Goal: Information Seeking & Learning: Learn about a topic

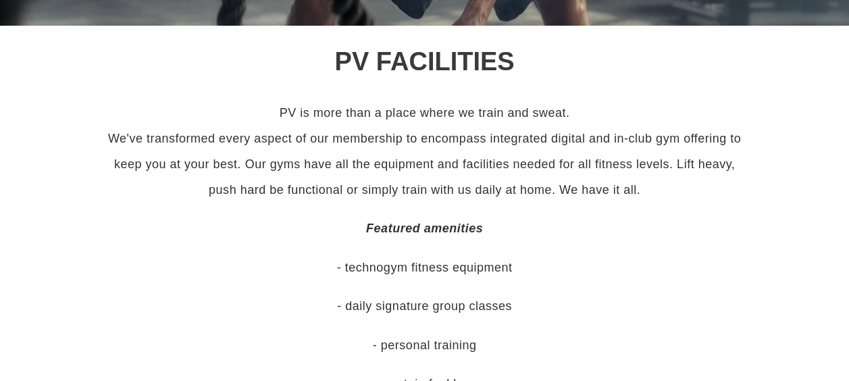
scroll to position [429, 0]
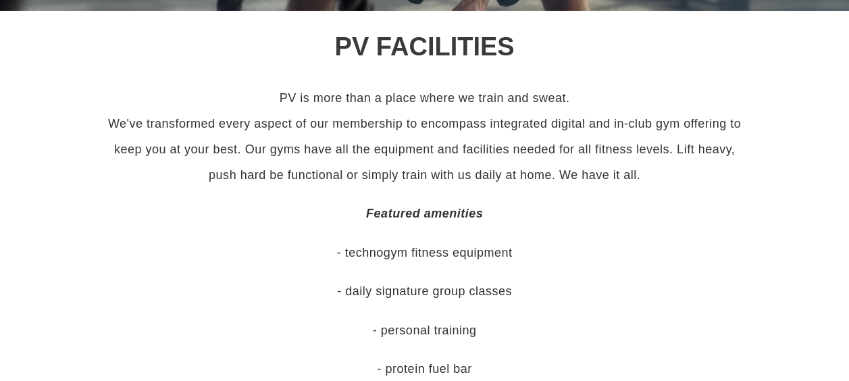
click at [344, 105] on p "PV is more than a place where we train and sweat. We've transformed every aspec…" at bounding box center [425, 136] width 648 height 103
drag, startPoint x: 344, startPoint y: 105, endPoint x: 447, endPoint y: 114, distance: 103.0
click at [447, 114] on p "PV is more than a place where we train and sweat. We've transformed every aspec…" at bounding box center [425, 136] width 648 height 103
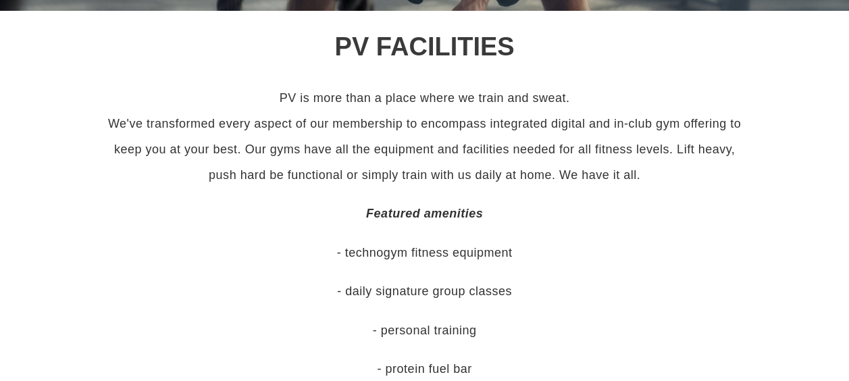
click at [294, 129] on p "PV is more than a place where we train and sweat. We've transformed every aspec…" at bounding box center [425, 136] width 648 height 103
drag, startPoint x: 294, startPoint y: 129, endPoint x: 369, endPoint y: 129, distance: 74.9
click at [369, 129] on p "PV is more than a place where we train and sweat. We've transformed every aspec…" at bounding box center [425, 136] width 648 height 103
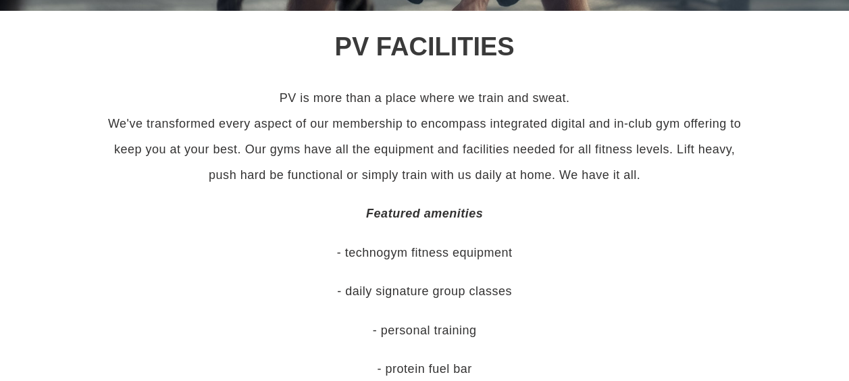
drag, startPoint x: 369, startPoint y: 129, endPoint x: 518, endPoint y: 134, distance: 148.6
click at [518, 134] on p "PV is more than a place where we train and sweat. We've transformed every aspec…" at bounding box center [425, 136] width 648 height 103
drag, startPoint x: 518, startPoint y: 134, endPoint x: 622, endPoint y: 155, distance: 106.6
click at [622, 155] on p "PV is more than a place where we train and sweat. We've transformed every aspec…" at bounding box center [425, 136] width 648 height 103
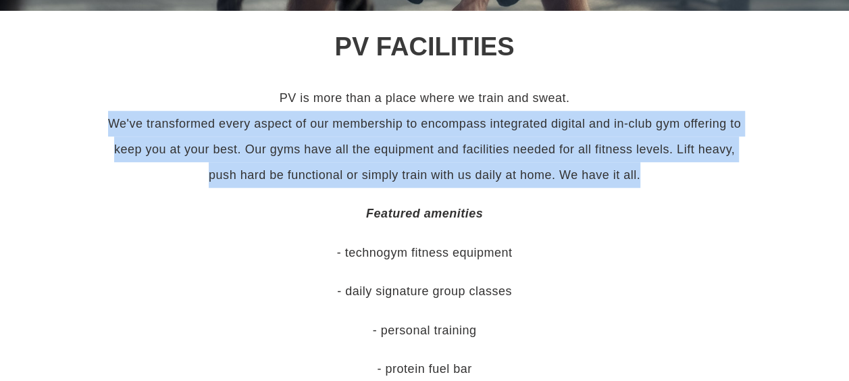
click at [622, 155] on p "PV is more than a place where we train and sweat. We've transformed every aspec…" at bounding box center [425, 136] width 648 height 103
click at [454, 161] on p "PV is more than a place where we train and sweat. We've transformed every aspec…" at bounding box center [425, 136] width 648 height 103
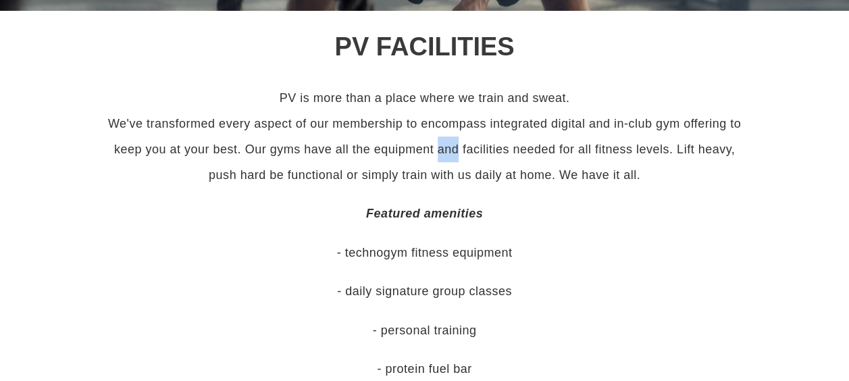
click at [454, 161] on p "PV is more than a place where we train and sweat. We've transformed every aspec…" at bounding box center [425, 136] width 648 height 103
drag, startPoint x: 454, startPoint y: 161, endPoint x: 388, endPoint y: 165, distance: 65.7
click at [388, 165] on p "PV is more than a place where we train and sweat. We've transformed every aspec…" at bounding box center [425, 136] width 648 height 103
drag, startPoint x: 388, startPoint y: 165, endPoint x: 325, endPoint y: 174, distance: 63.4
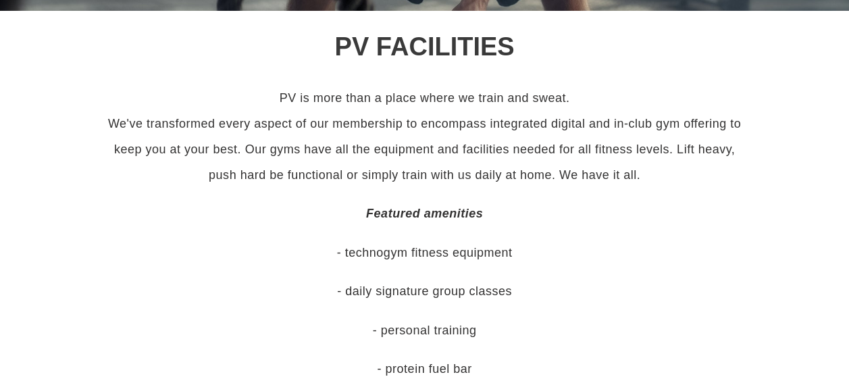
click at [325, 174] on p "PV is more than a place where we train and sweat. We've transformed every aspec…" at bounding box center [425, 136] width 648 height 103
drag, startPoint x: 325, startPoint y: 174, endPoint x: 479, endPoint y: 162, distance: 153.7
click at [479, 162] on p "PV is more than a place where we train and sweat. We've transformed every aspec…" at bounding box center [425, 136] width 648 height 103
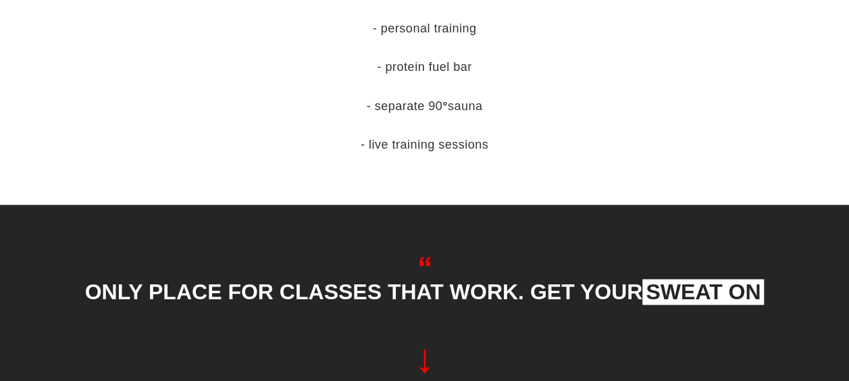
scroll to position [740, 0]
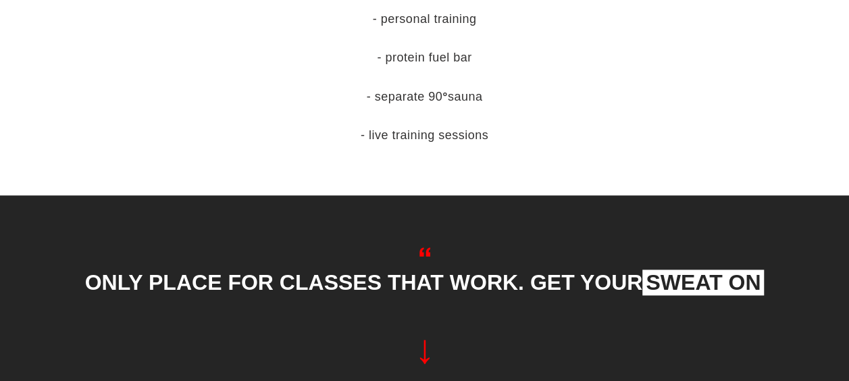
click at [429, 93] on p "- separate 90 ° sauna" at bounding box center [425, 97] width 648 height 26
drag, startPoint x: 429, startPoint y: 93, endPoint x: 438, endPoint y: 143, distance: 50.8
click at [438, 143] on p "- live training sessions" at bounding box center [425, 135] width 648 height 26
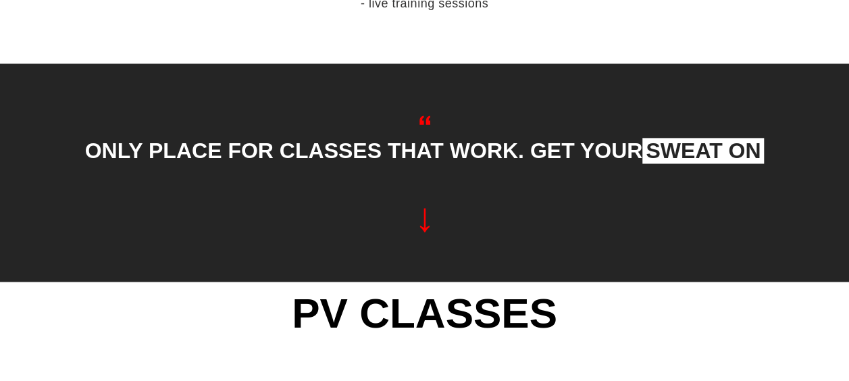
scroll to position [883, 0]
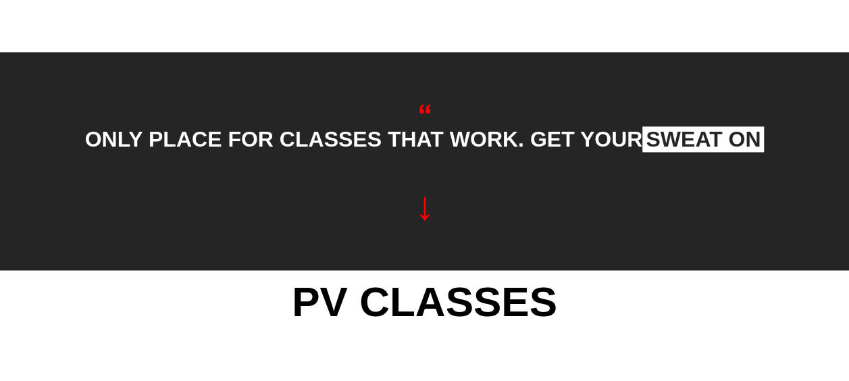
click at [379, 137] on p "ONLY PLACE FOR CLASSES THAT WORK. GET YOUR SWEAT ON" at bounding box center [424, 139] width 695 height 32
click at [545, 142] on p "ONLY PLACE FOR CLASSES THAT WORK. GET YOUR SWEAT ON" at bounding box center [424, 139] width 695 height 32
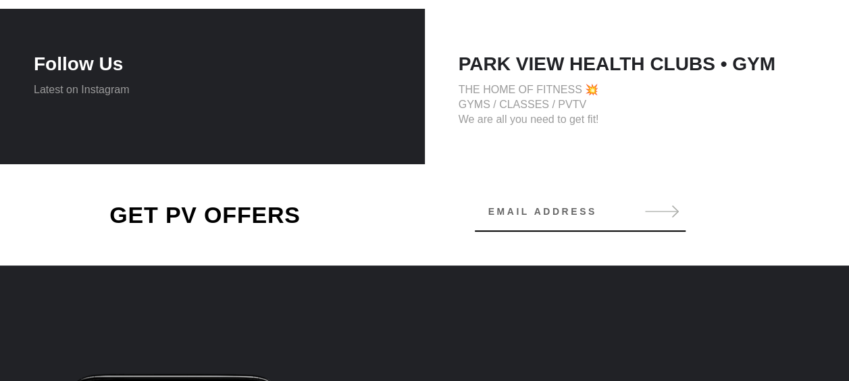
scroll to position [2619, 0]
